Goal: Task Accomplishment & Management: Use online tool/utility

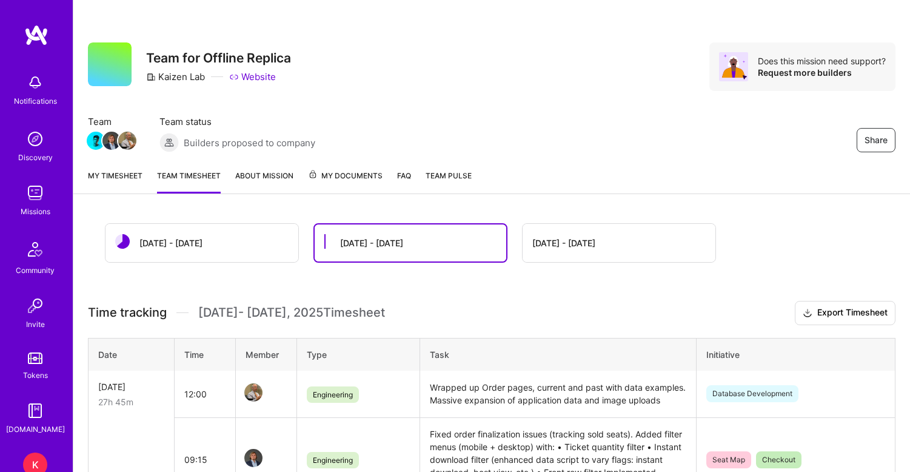
click at [165, 238] on div "[DATE] - [DATE]" at bounding box center [170, 242] width 63 height 13
click at [150, 248] on div "[DATE] - [DATE]" at bounding box center [170, 242] width 63 height 13
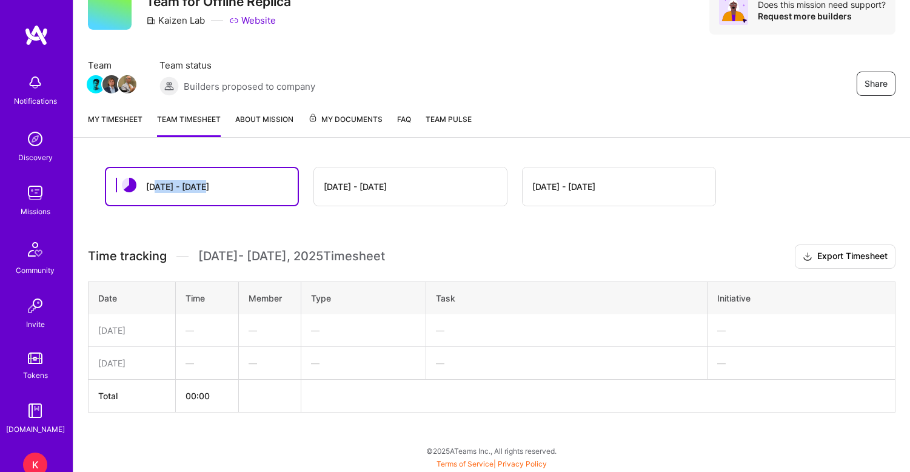
scroll to position [56, 0]
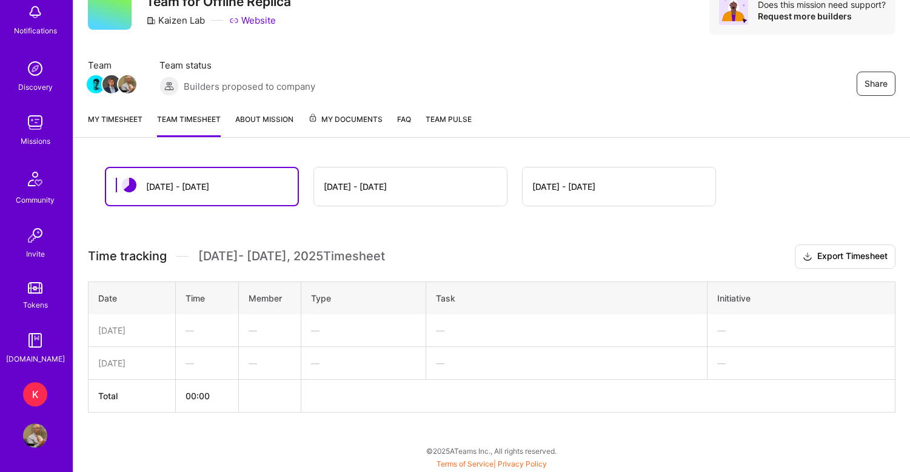
scroll to position [56, 0]
click at [270, 118] on link "About Mission" at bounding box center [264, 125] width 58 height 24
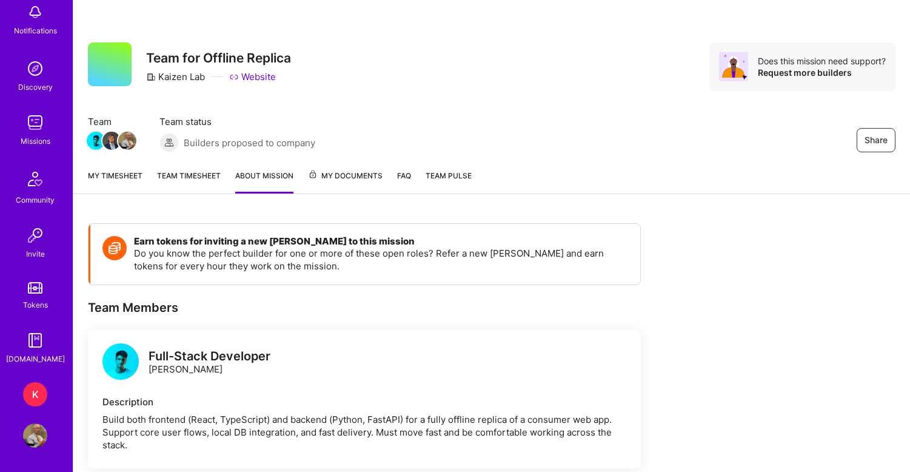
scroll to position [71, 0]
click at [40, 393] on div "K" at bounding box center [35, 394] width 24 height 24
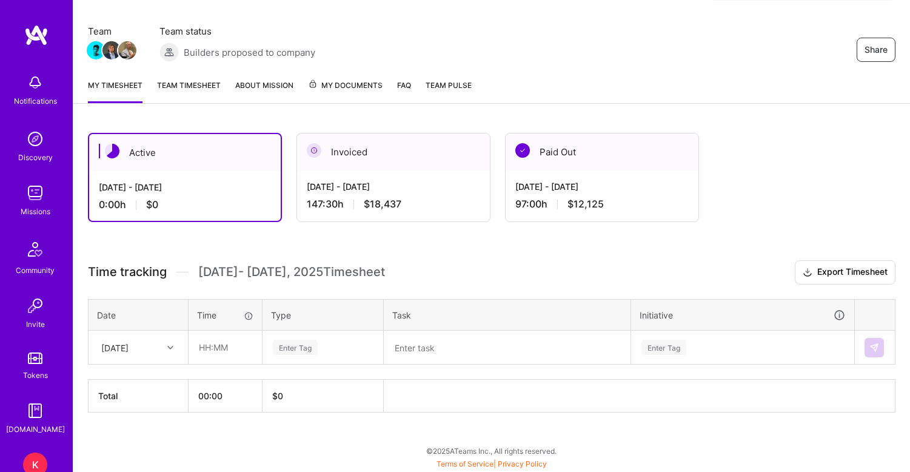
scroll to position [90, 0]
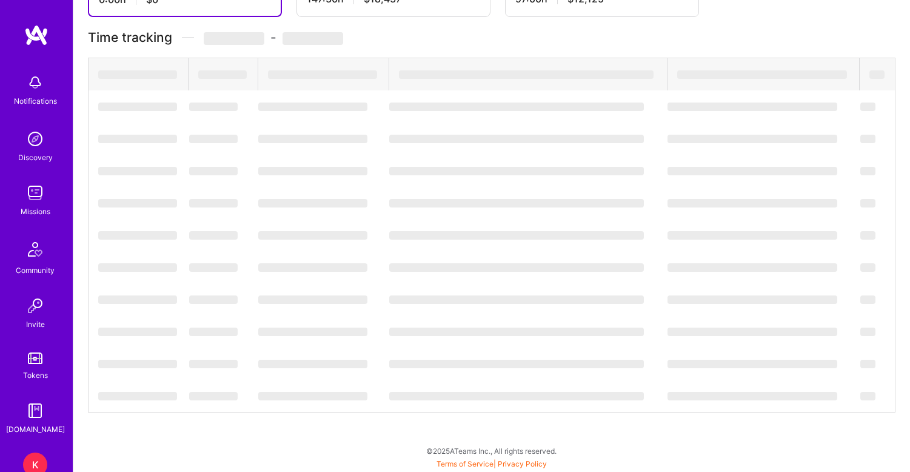
scroll to position [90, 0]
